Goal: Task Accomplishment & Management: Use online tool/utility

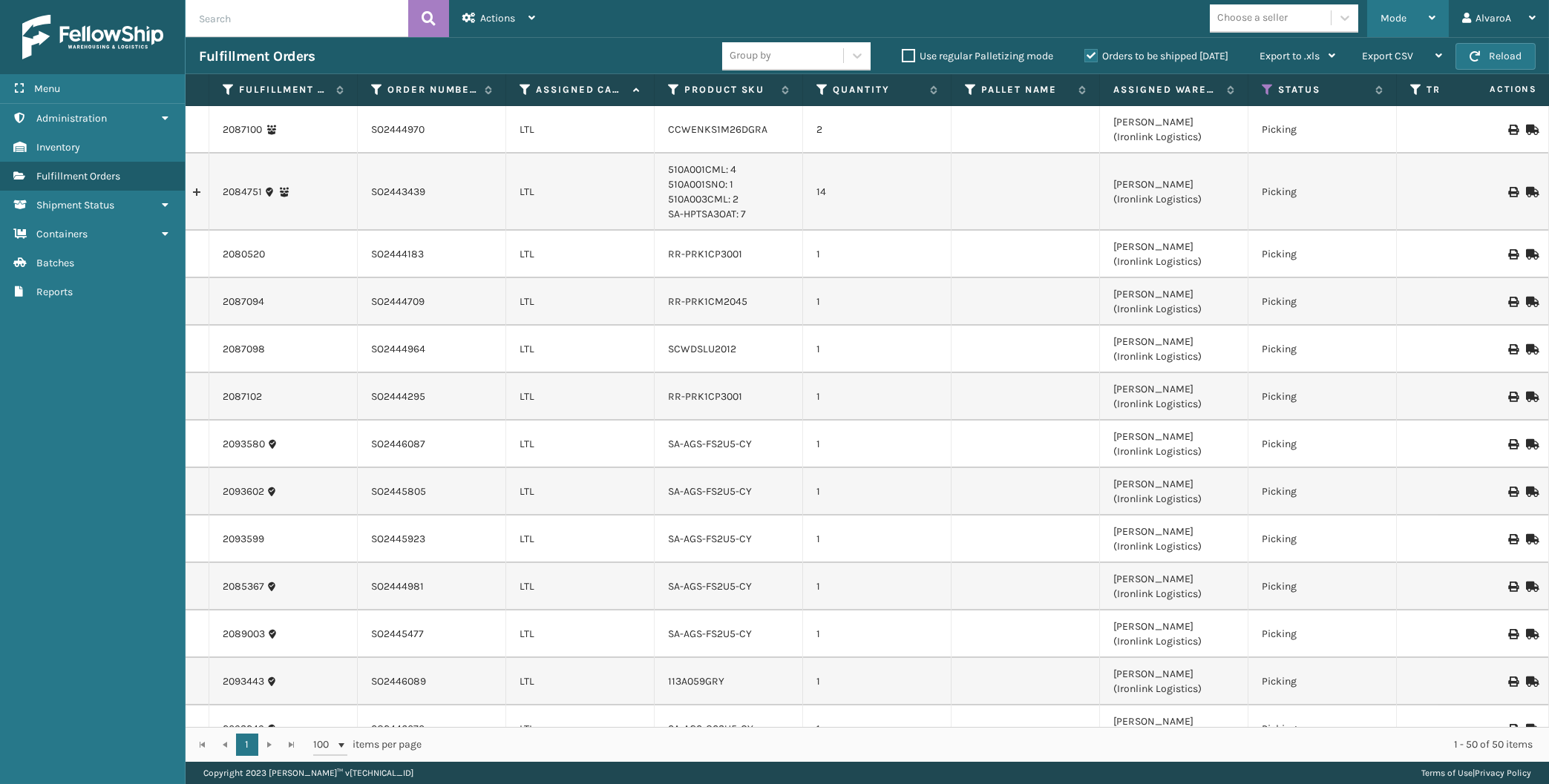
click at [1407, 8] on div "Mode" at bounding box center [1408, 18] width 55 height 37
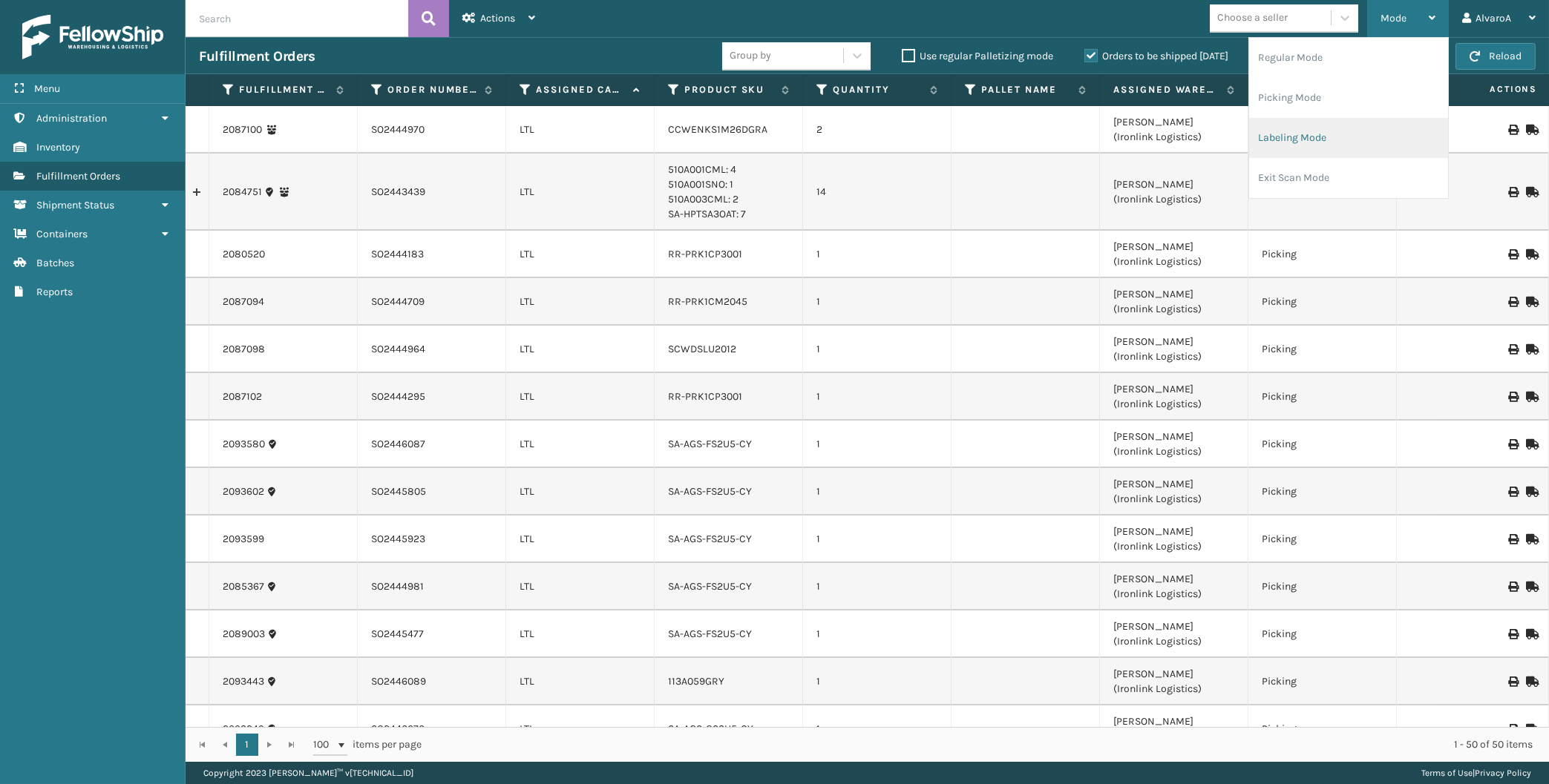
click at [1290, 133] on li "Labeling Mode" at bounding box center [1349, 138] width 199 height 40
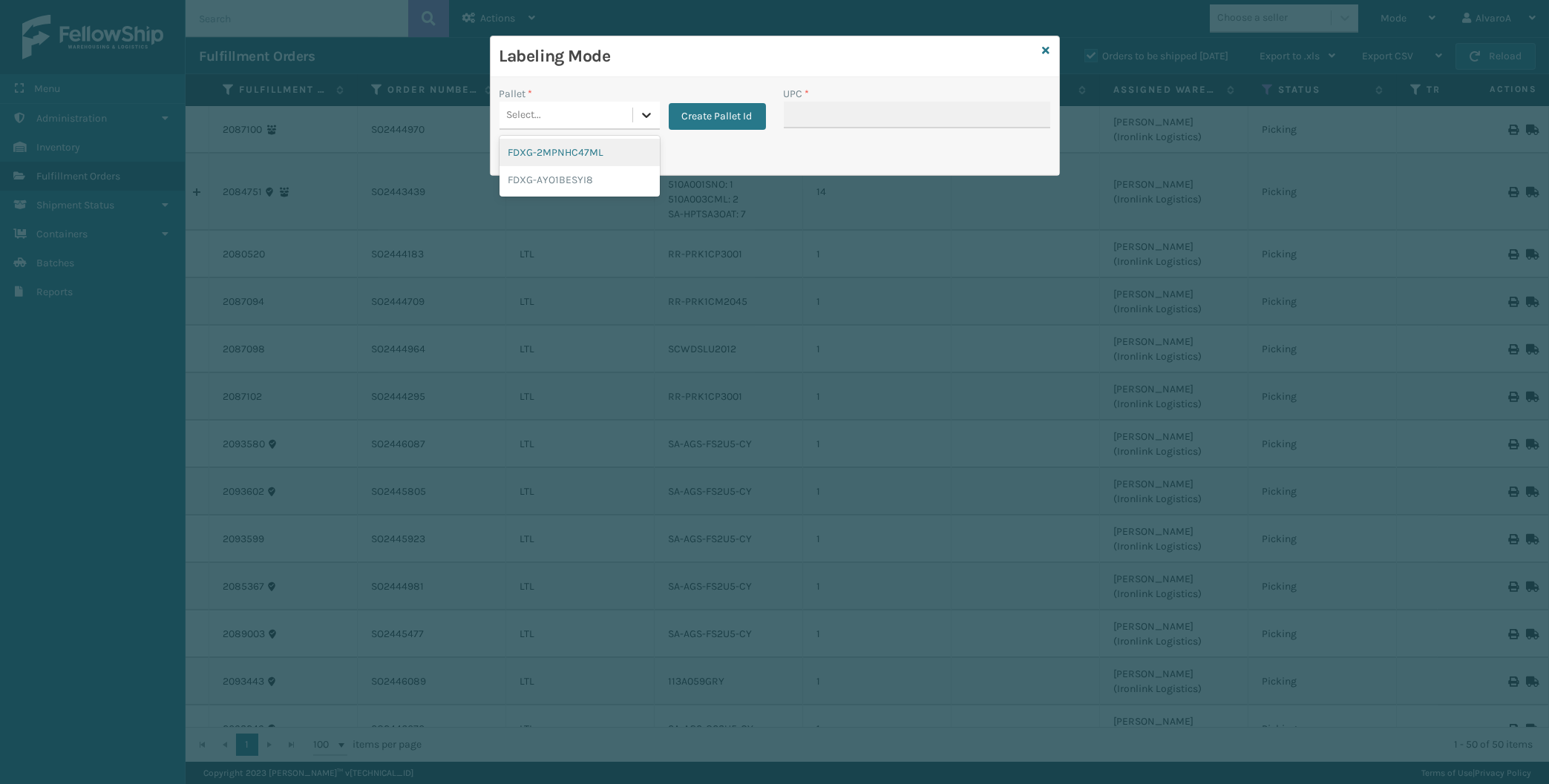
click at [644, 113] on icon at bounding box center [646, 115] width 15 height 15
click at [830, 88] on div "UPC *" at bounding box center [916, 94] width 267 height 16
click at [634, 112] on div at bounding box center [647, 115] width 27 height 27
click at [690, 121] on button "Create Pallet Id" at bounding box center [717, 116] width 97 height 27
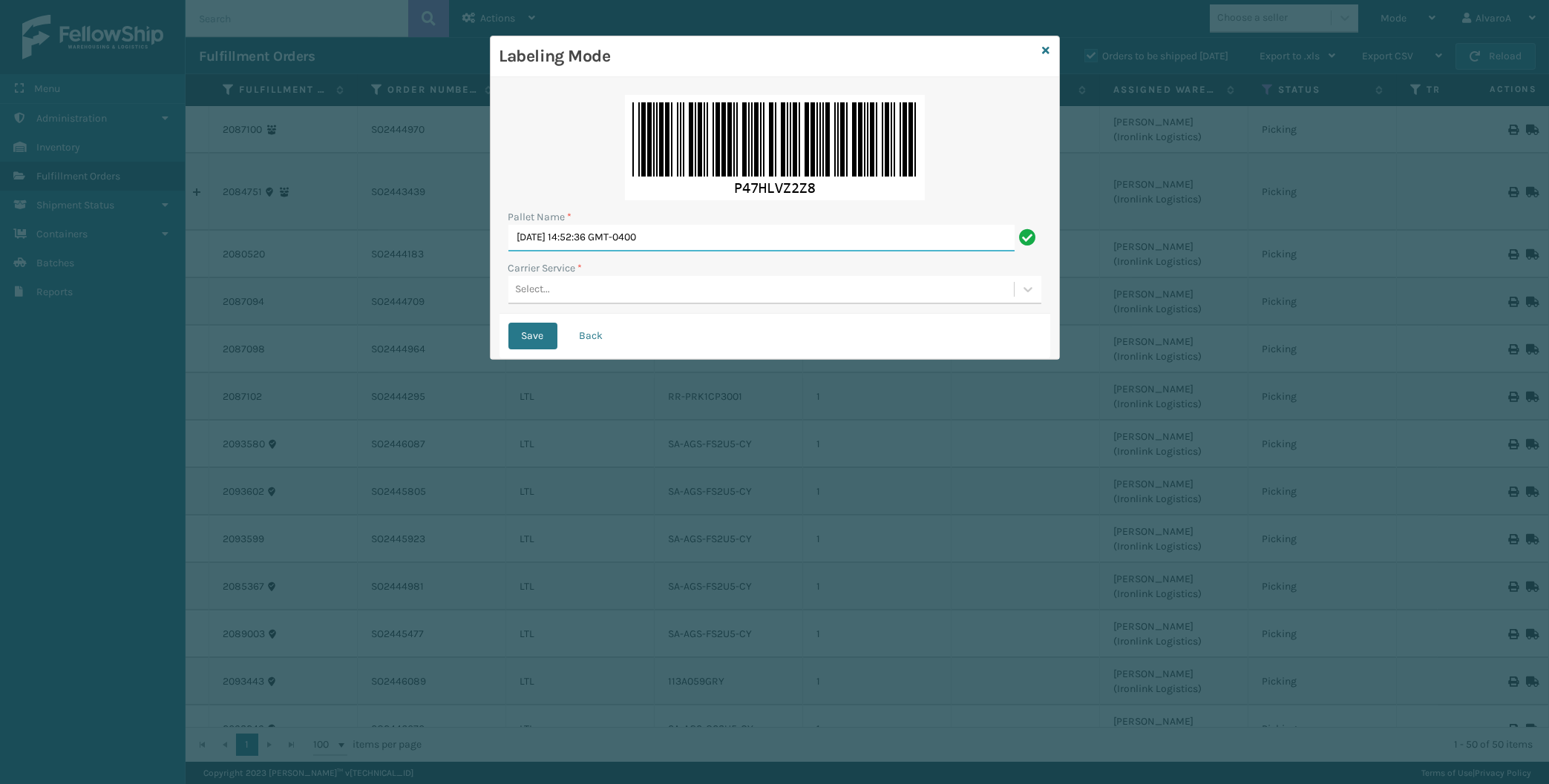
drag, startPoint x: 702, startPoint y: 236, endPoint x: 445, endPoint y: 280, distance: 260.7
click at [508, 252] on input "[DATE] 14:52:36 GMT-0400" at bounding box center [761, 238] width 506 height 27
type input "LPN 511294"
click at [554, 285] on div "Select..." at bounding box center [761, 289] width 505 height 24
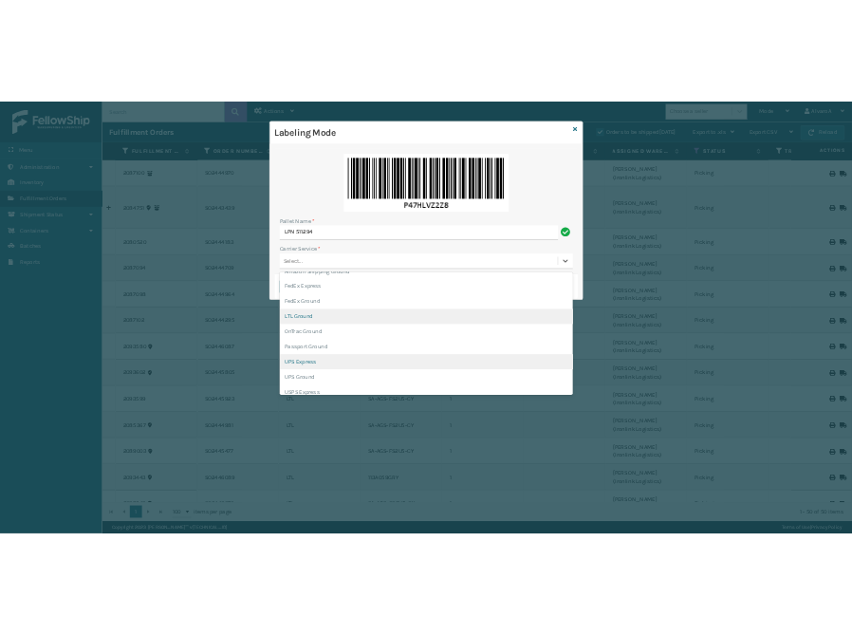
scroll to position [88, 0]
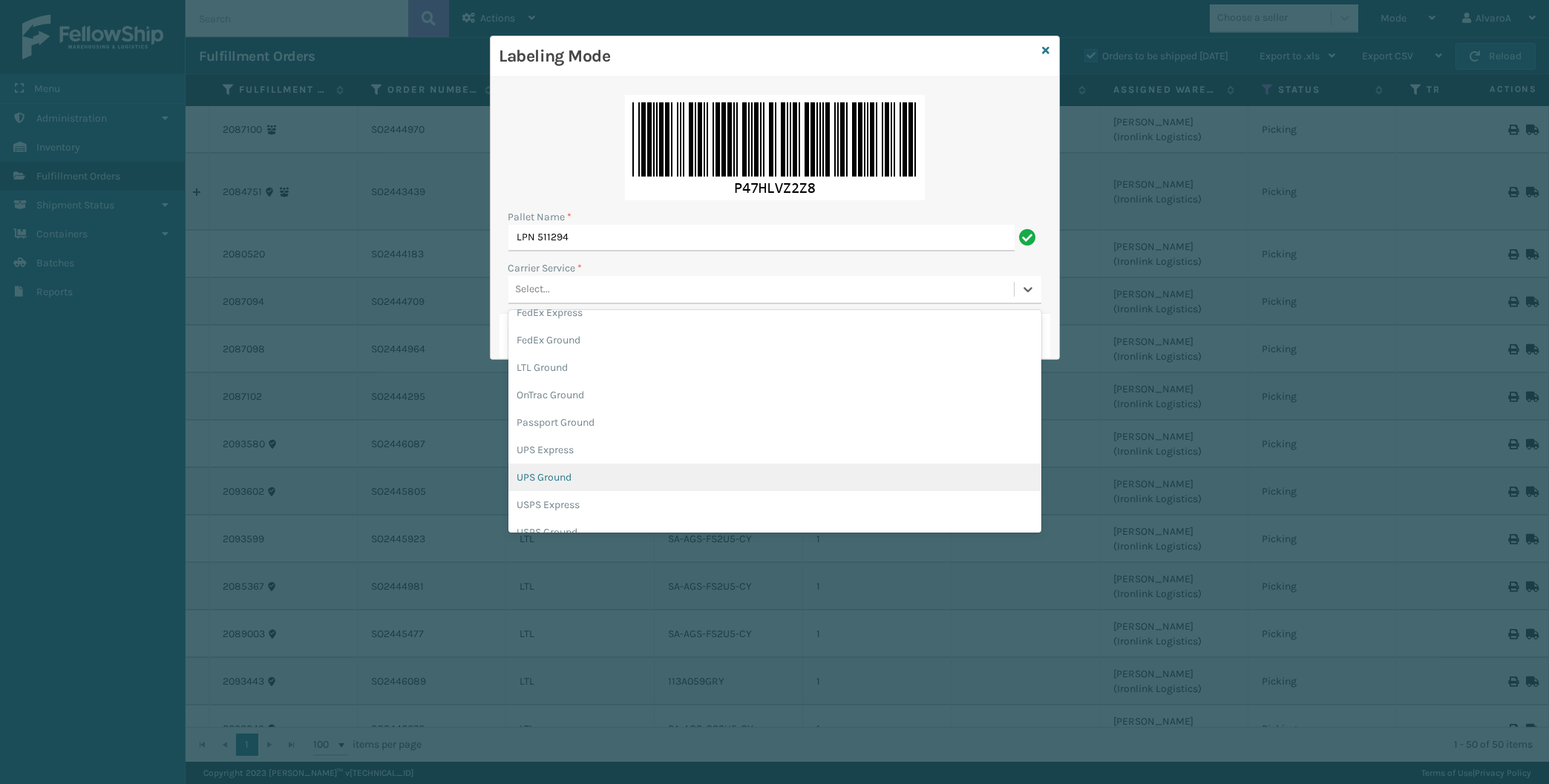
click at [558, 475] on div "UPS Ground" at bounding box center [775, 477] width 533 height 27
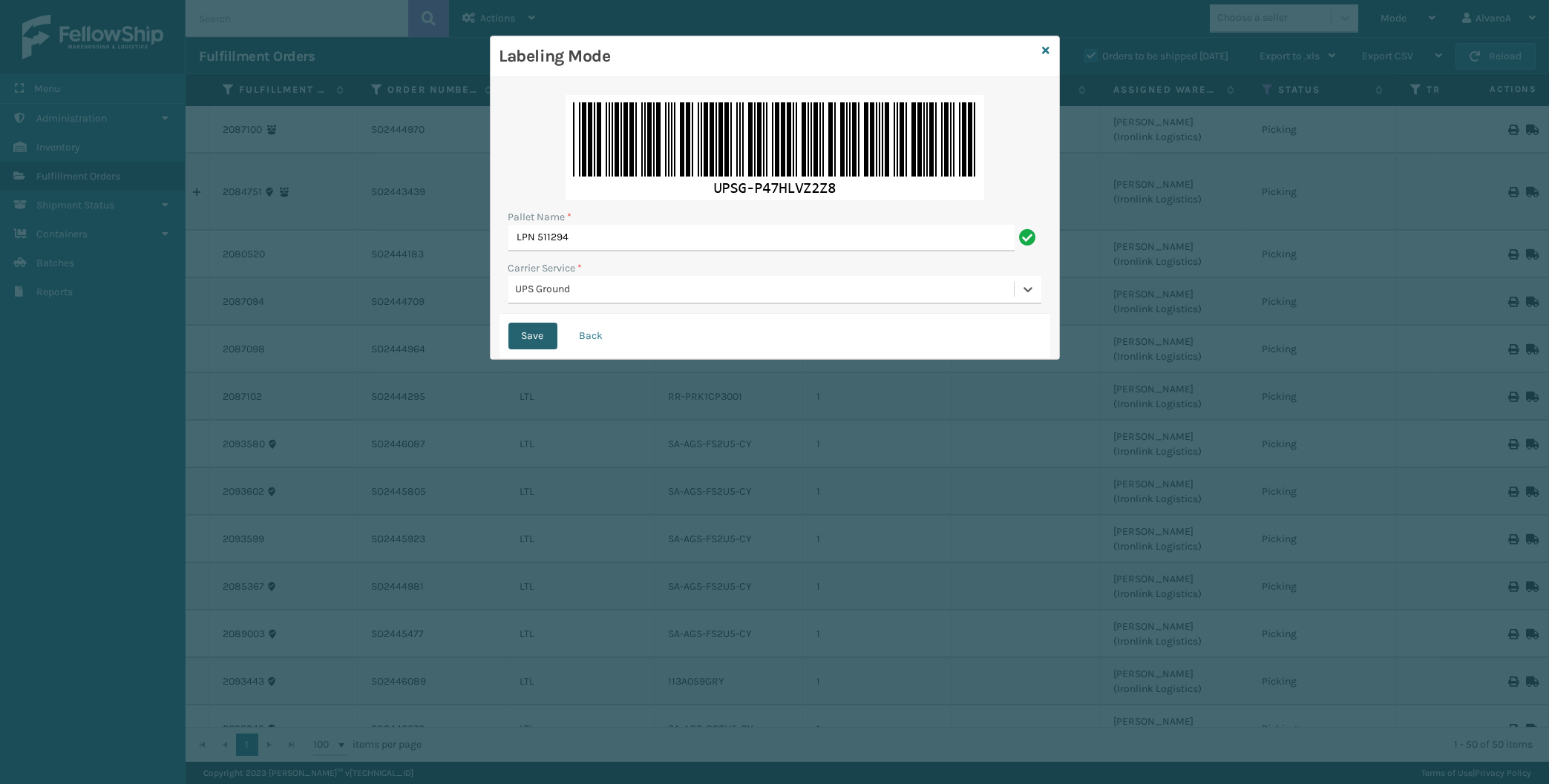
click at [548, 334] on button "Save" at bounding box center [532, 336] width 49 height 27
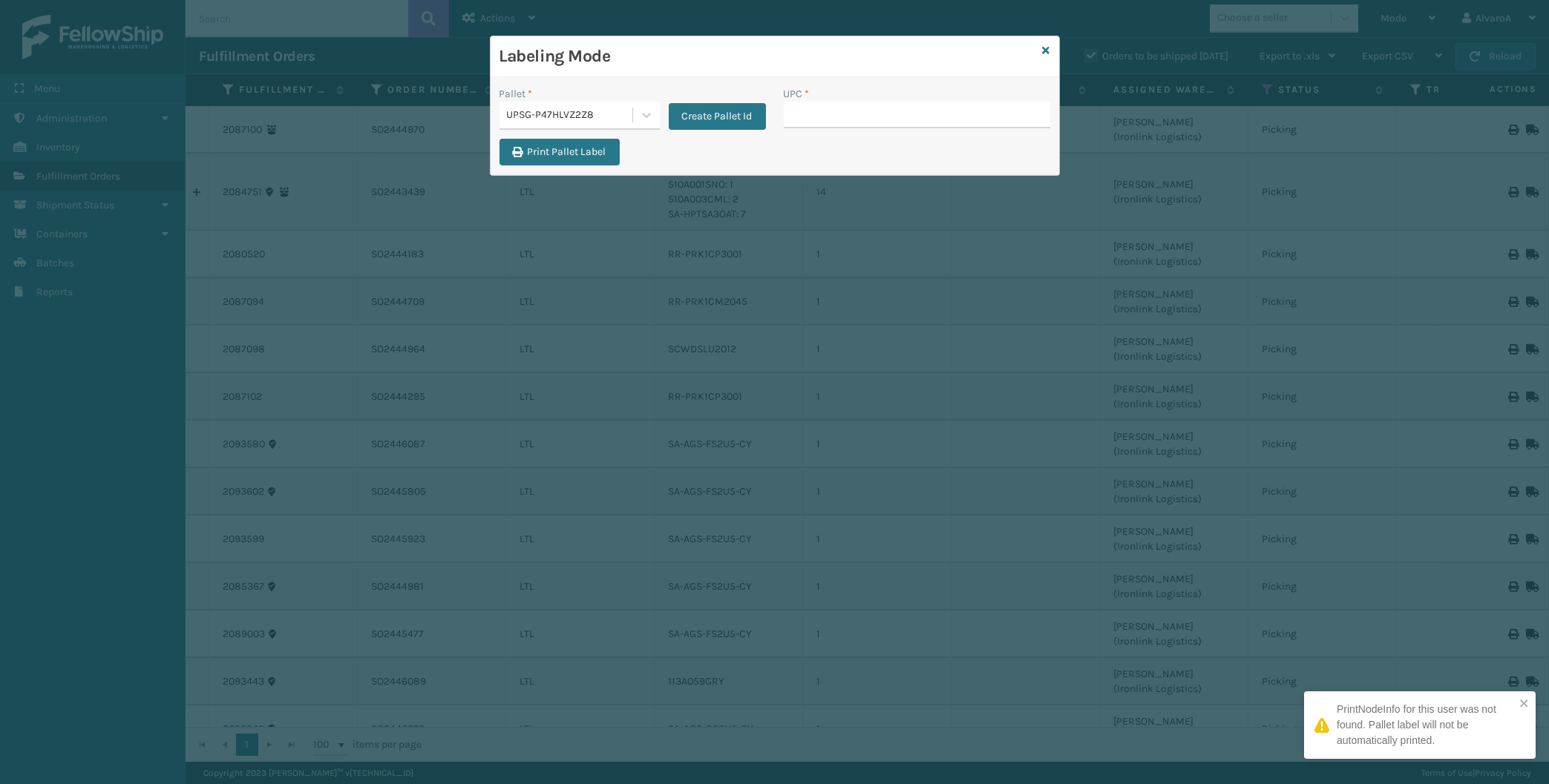
click at [842, 120] on input "UPC *" at bounding box center [916, 115] width 267 height 27
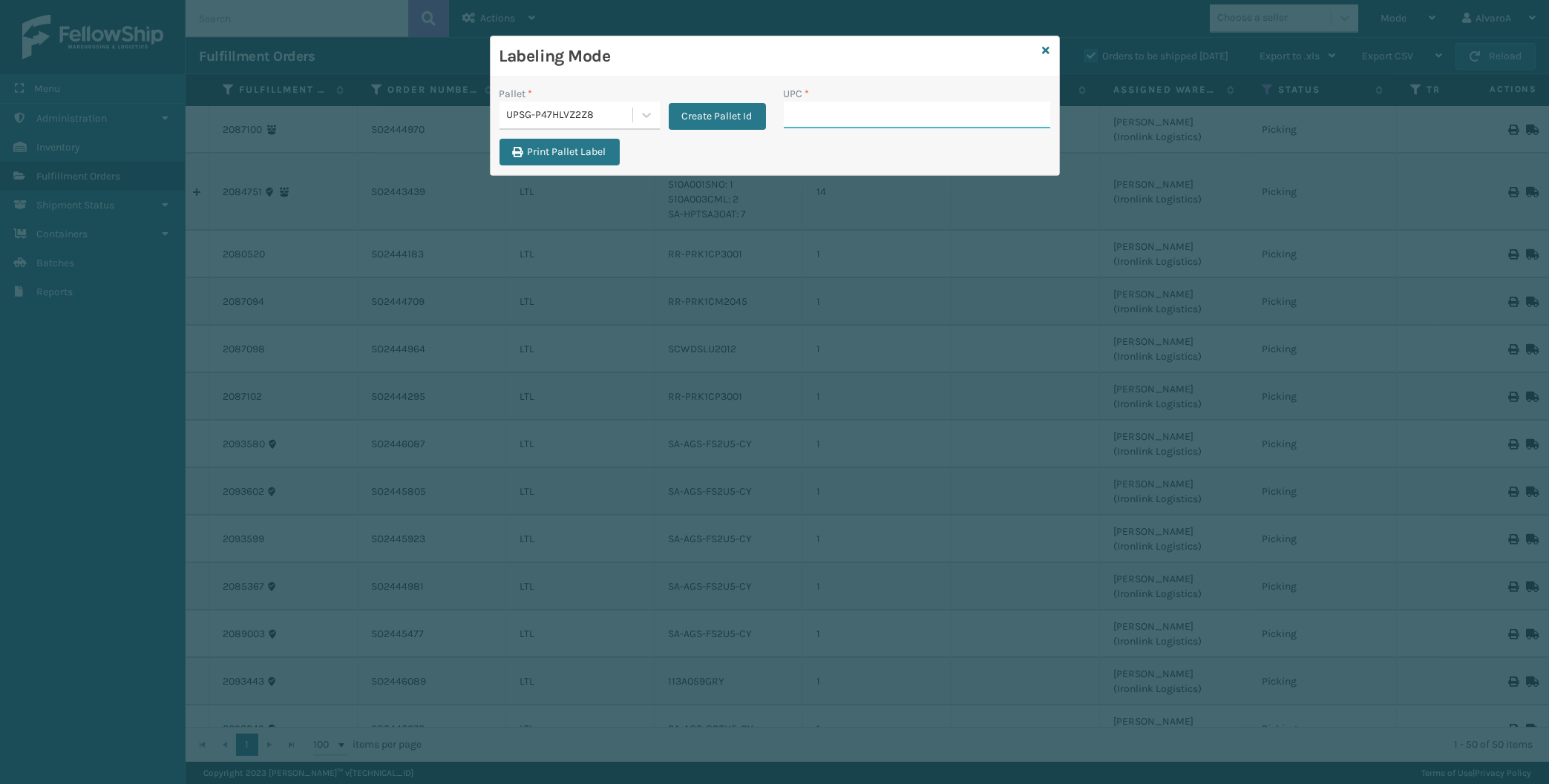
click at [819, 116] on input "UPC *" at bounding box center [916, 115] width 267 height 27
click at [814, 111] on input "UPC *" at bounding box center [916, 115] width 267 height 27
click at [654, 120] on div at bounding box center [647, 115] width 27 height 27
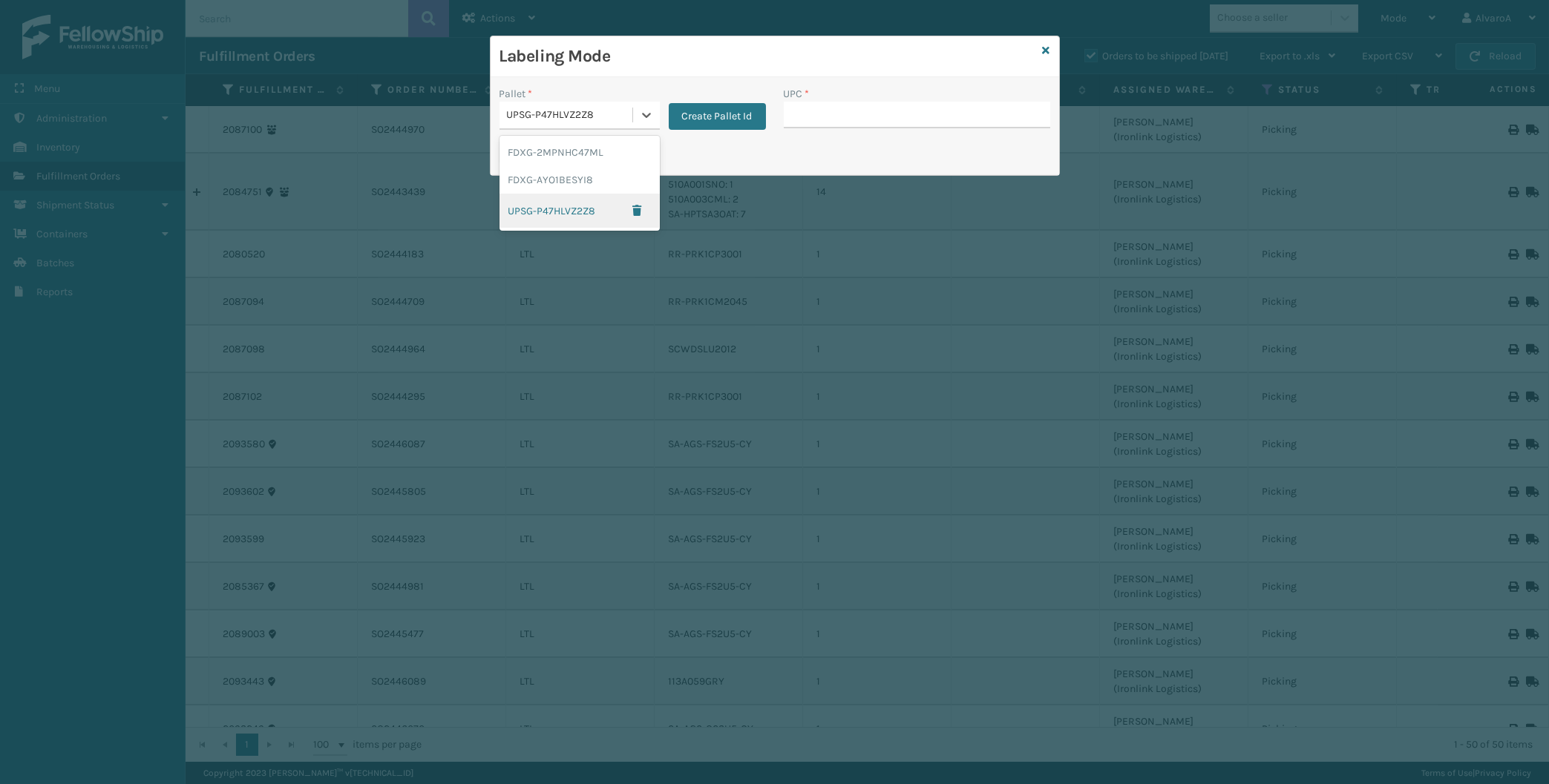
click at [578, 205] on div "UPSG-P47HLVZ2Z8" at bounding box center [579, 211] width 160 height 34
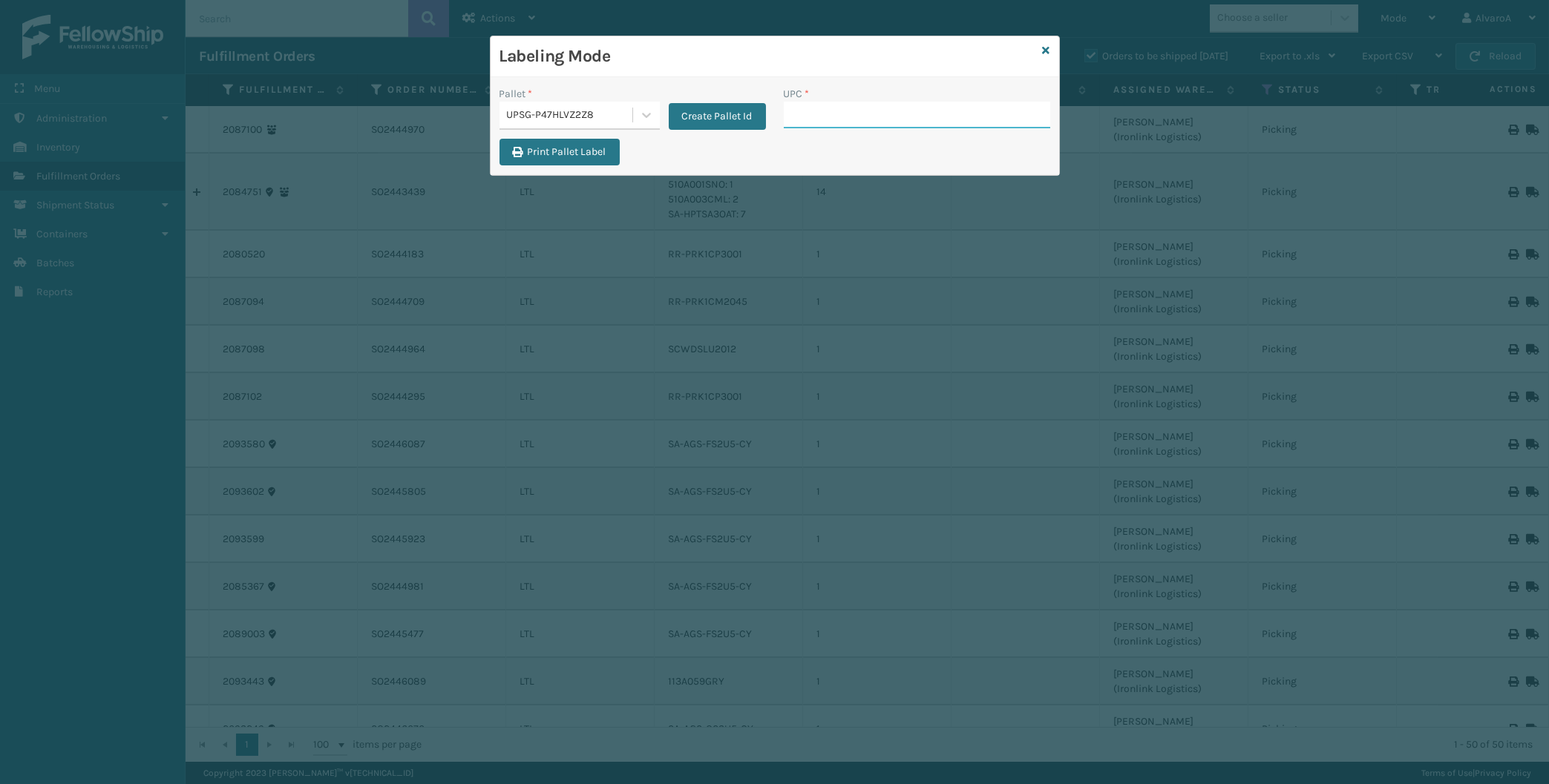
click at [816, 123] on input "UPC *" at bounding box center [916, 115] width 267 height 27
click at [824, 119] on input "UPC *" at bounding box center [916, 115] width 267 height 27
click at [825, 116] on input "UPC *" at bounding box center [916, 115] width 267 height 27
click at [825, 115] on input "UPC *" at bounding box center [916, 115] width 267 height 27
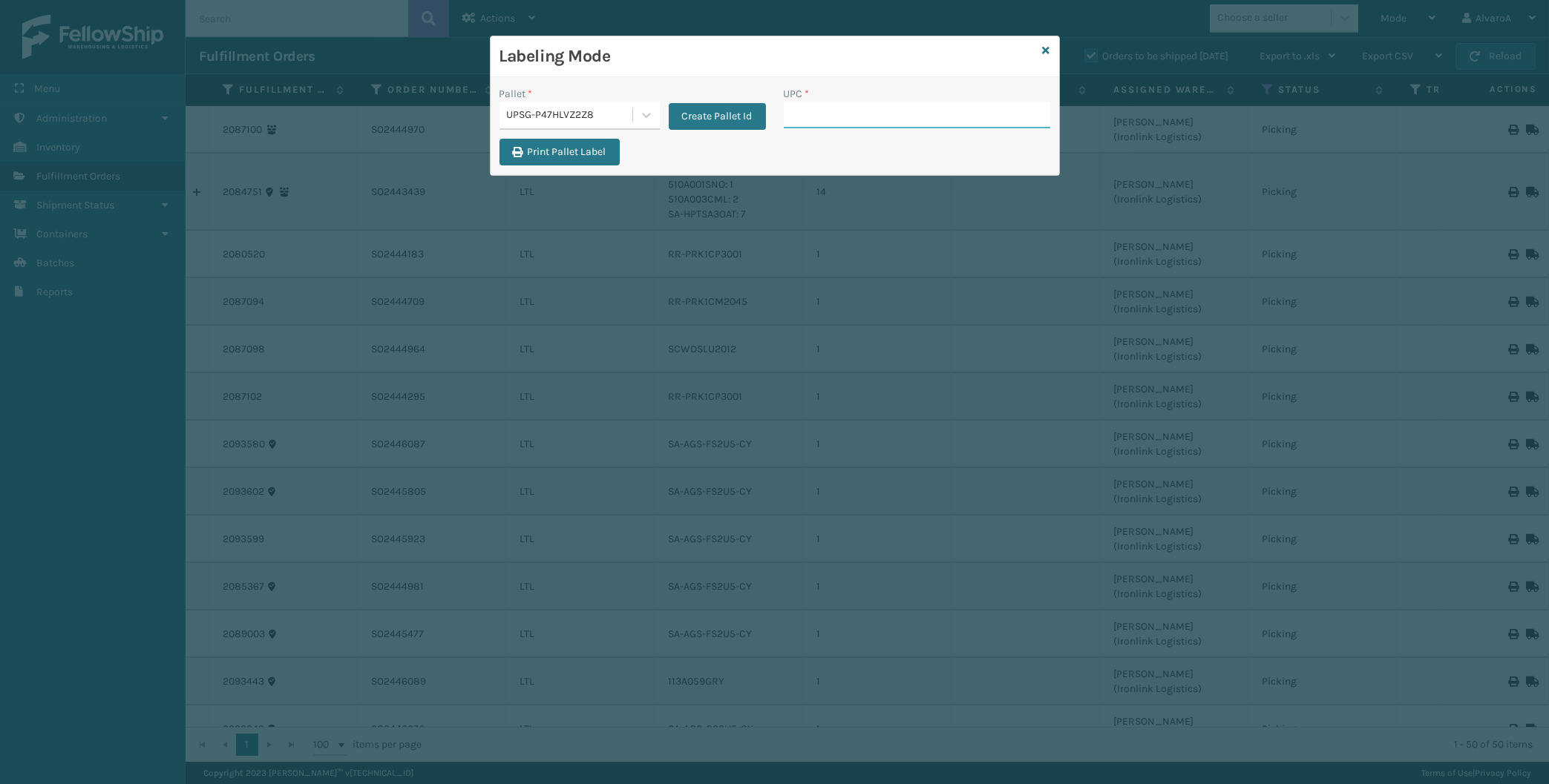
click at [827, 109] on input "UPC *" at bounding box center [916, 115] width 267 height 27
click at [827, 113] on input "UPC *" at bounding box center [916, 115] width 267 height 27
click at [852, 116] on input "UPC *" at bounding box center [916, 115] width 267 height 27
paste input "CCWENKS1BLURA"
type input "CCWENKS1BLURA"
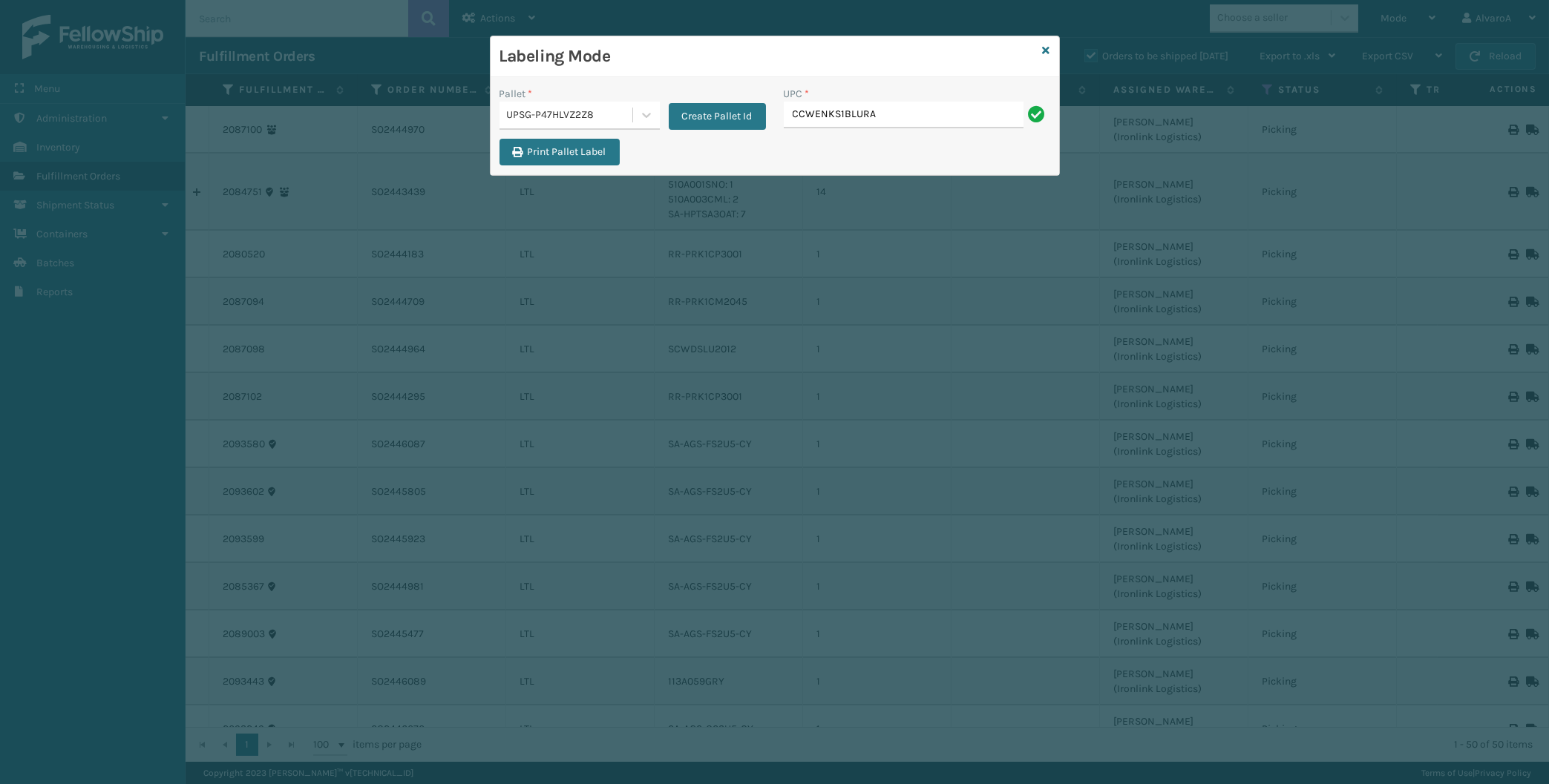
type input "CCWENKS1BLURA"
paste input "CCWENKS3BLURA"
type input "CCWENKS3BLURA"
